Goal: Information Seeking & Learning: Learn about a topic

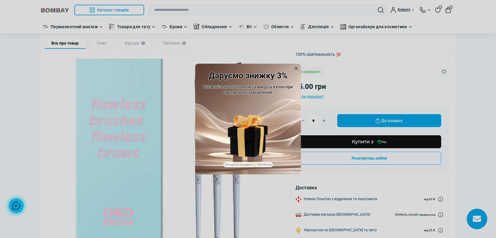
click at [296, 66] on icon at bounding box center [296, 68] width 6 height 6
